Goal: Obtain resource: Download file/media

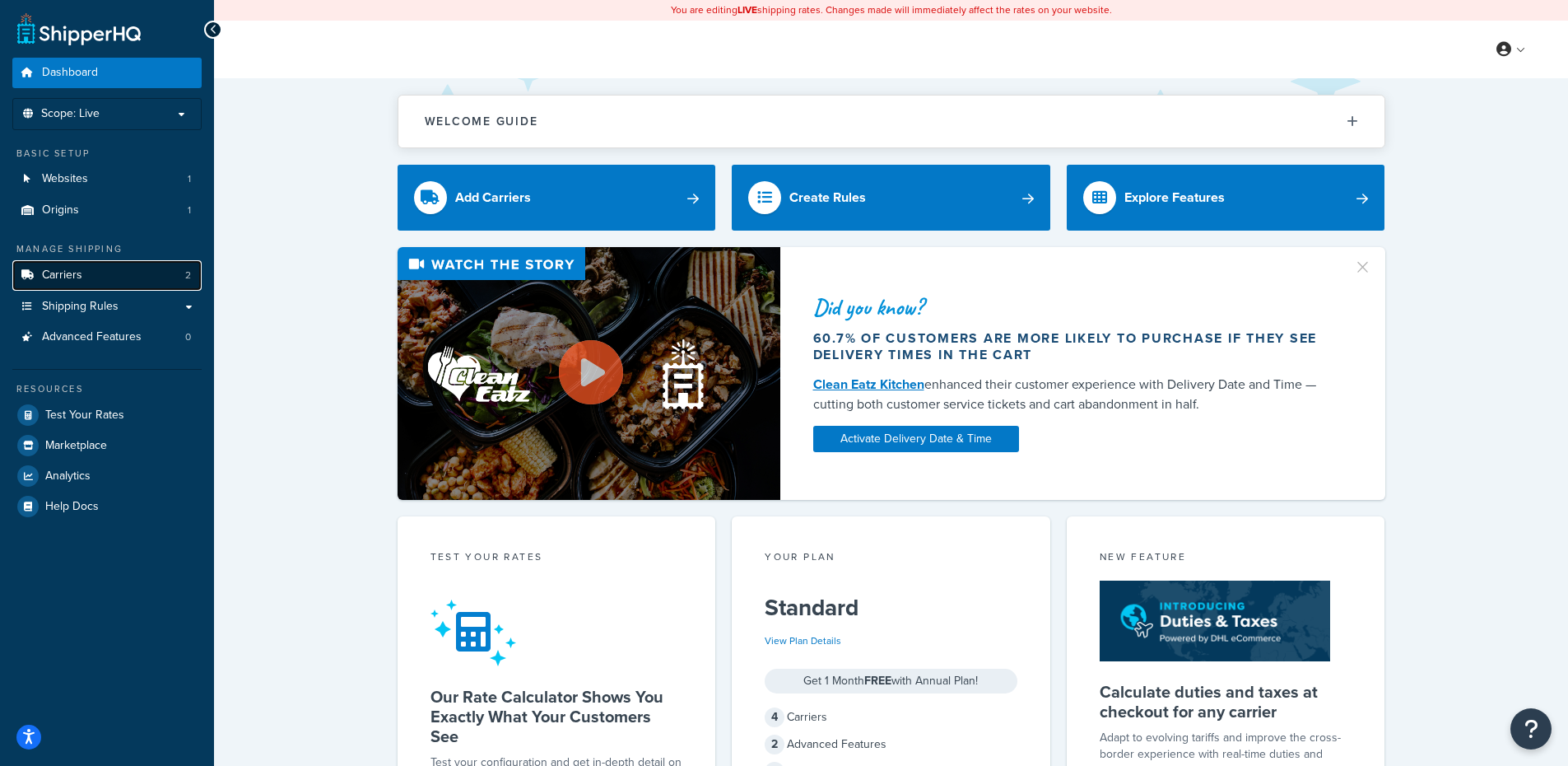
click at [53, 279] on span "Carriers" at bounding box center [61, 276] width 41 height 14
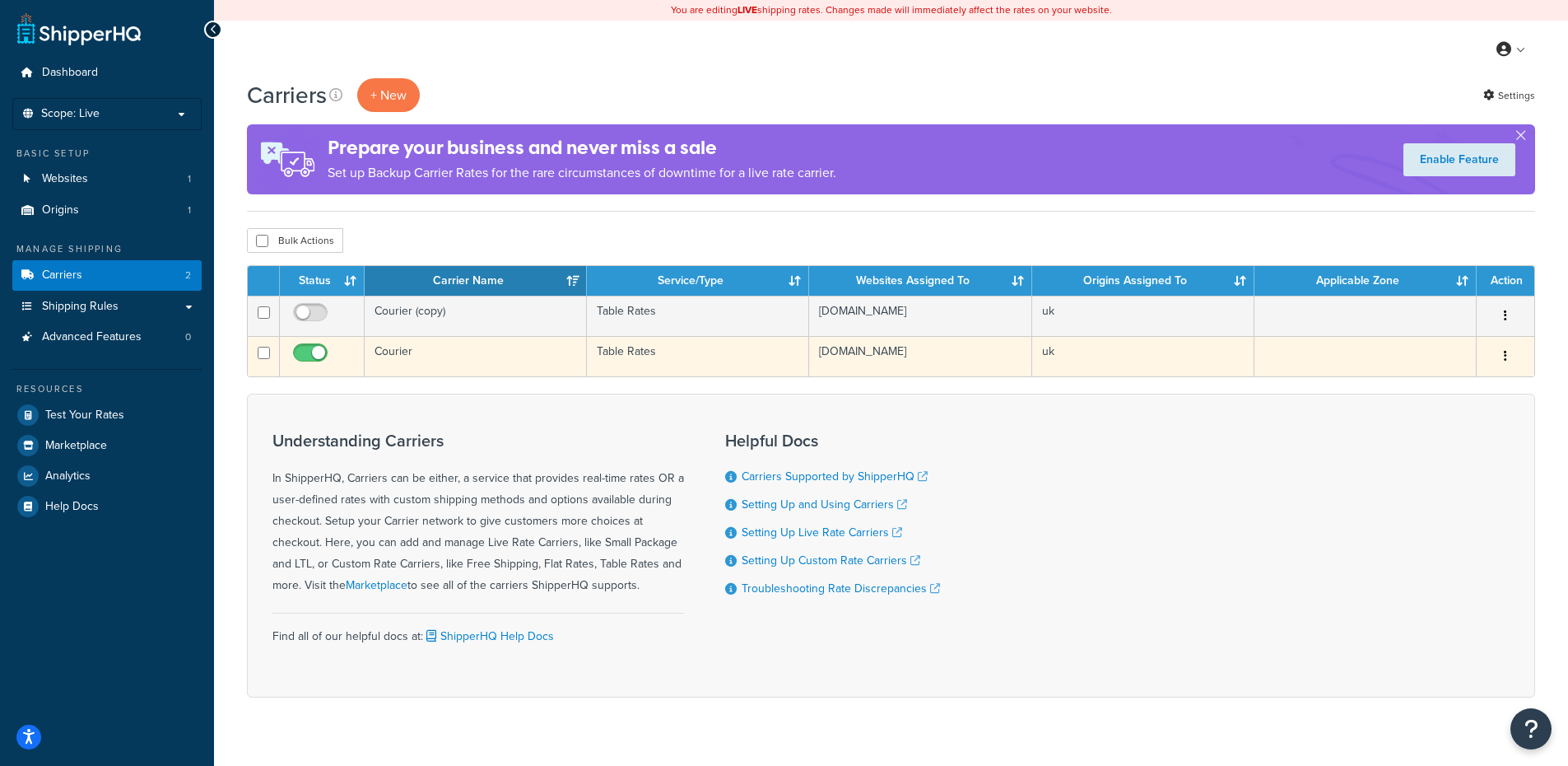
click at [1510, 357] on button "button" at bounding box center [1505, 356] width 23 height 27
click at [476, 355] on td "Courier" at bounding box center [475, 356] width 222 height 41
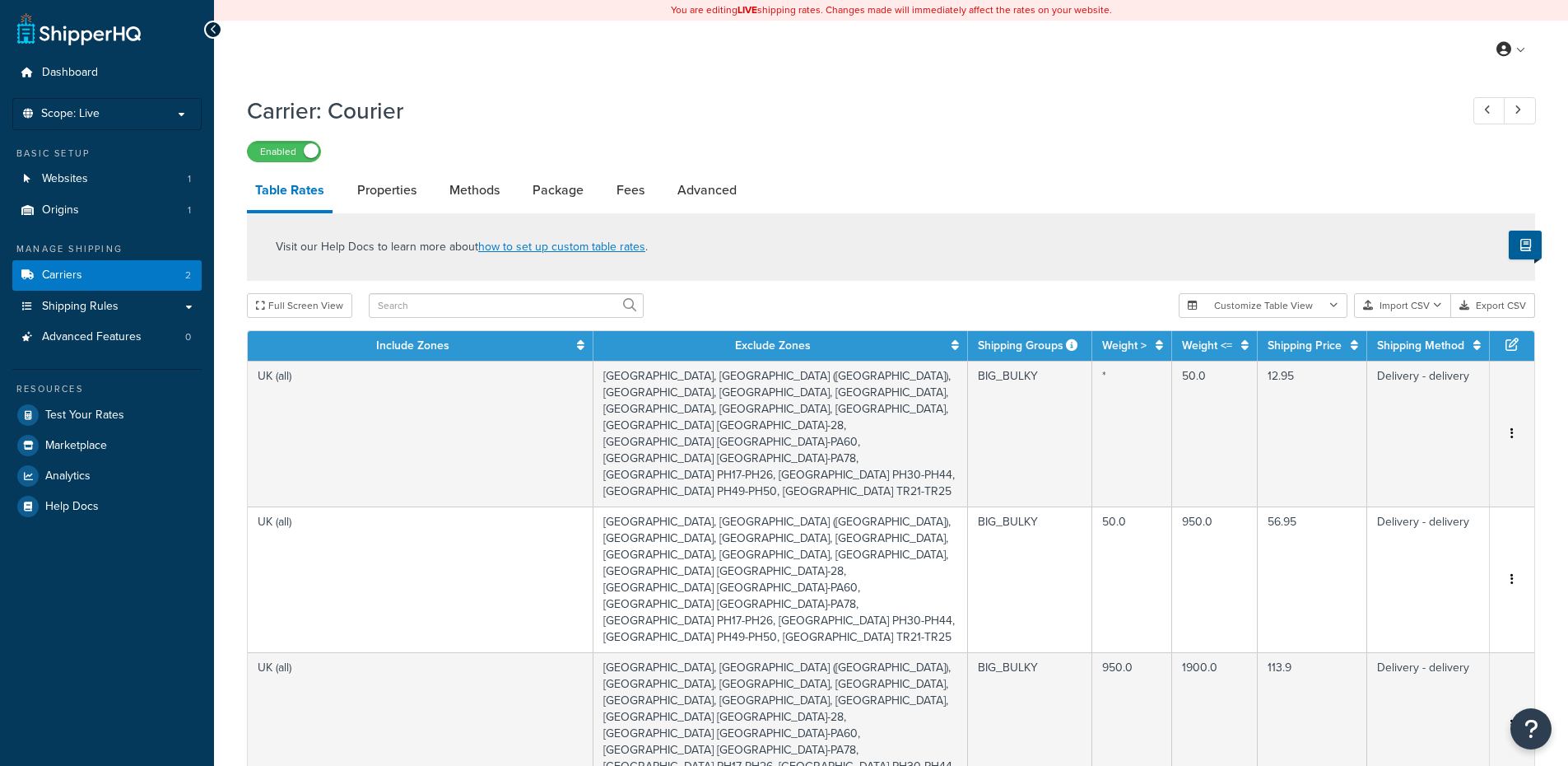
select select "25"
click at [1499, 307] on button "Export CSV" at bounding box center [1492, 305] width 84 height 25
click at [1025, 145] on div "Enabled" at bounding box center [890, 150] width 1287 height 23
